Goal: Task Accomplishment & Management: Use online tool/utility

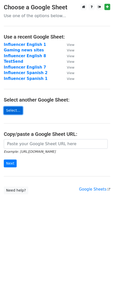
click at [16, 111] on link "Select..." at bounding box center [13, 111] width 19 height 8
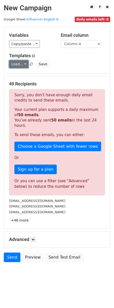
click at [19, 64] on link "Load..." at bounding box center [18, 64] width 19 height 8
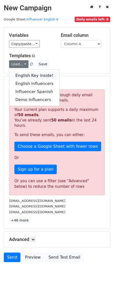
click at [28, 77] on link "English Key inside!" at bounding box center [34, 76] width 50 height 8
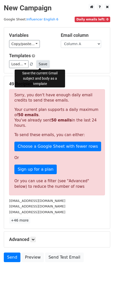
click at [39, 64] on button "Save" at bounding box center [42, 64] width 13 height 8
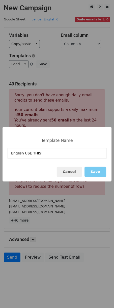
type input "English USE THIS!"
click at [95, 173] on button "Save" at bounding box center [95, 171] width 22 height 10
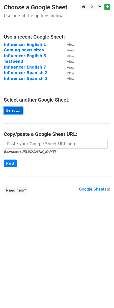
click at [16, 110] on link "Select..." at bounding box center [13, 111] width 19 height 8
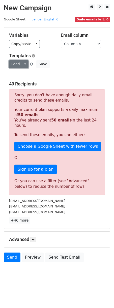
click at [23, 64] on link "Load..." at bounding box center [18, 64] width 19 height 8
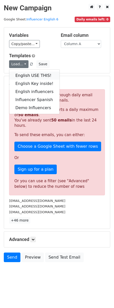
click at [33, 76] on link "English USE THIS!" at bounding box center [34, 76] width 50 height 8
